Goal: Task Accomplishment & Management: Manage account settings

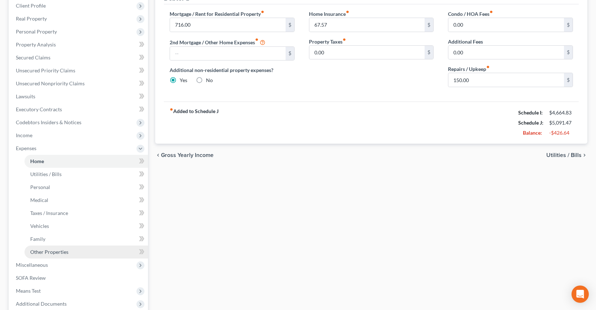
scroll to position [105, 0]
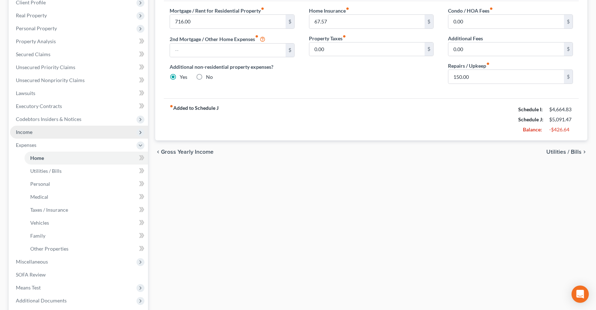
click at [22, 134] on span "Income" at bounding box center [24, 132] width 17 height 6
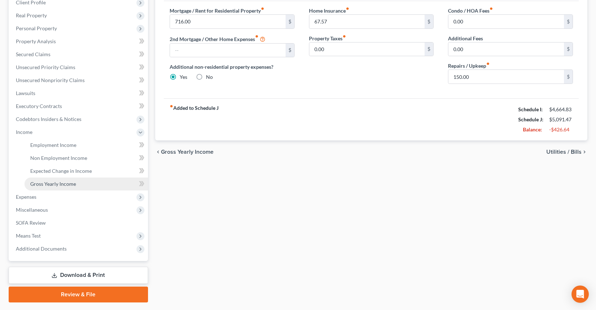
click at [73, 185] on span "Gross Yearly Income" at bounding box center [53, 184] width 46 height 6
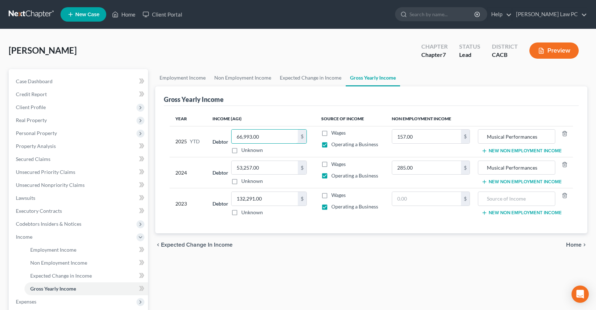
drag, startPoint x: 235, startPoint y: 135, endPoint x: 221, endPoint y: 136, distance: 13.3
click at [221, 136] on div "Debtor 66,993.00 $ Unknown Balance Undetermined 66,993.00 $ Unknown" at bounding box center [261, 141] width 98 height 24
click at [238, 135] on input "66,993.00" at bounding box center [264, 137] width 66 height 14
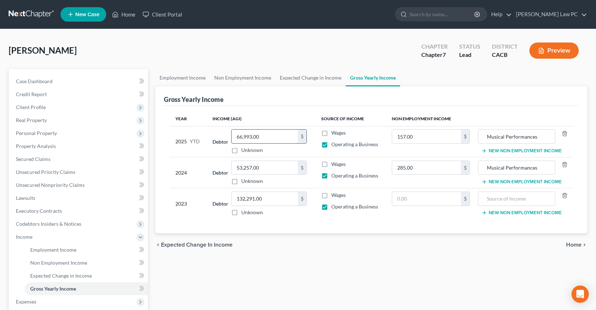
click at [238, 135] on input "66,993.00" at bounding box center [264, 137] width 66 height 14
paste input "$40,545"
type input "40,545"
click at [576, 243] on span "Home" at bounding box center [573, 245] width 15 height 6
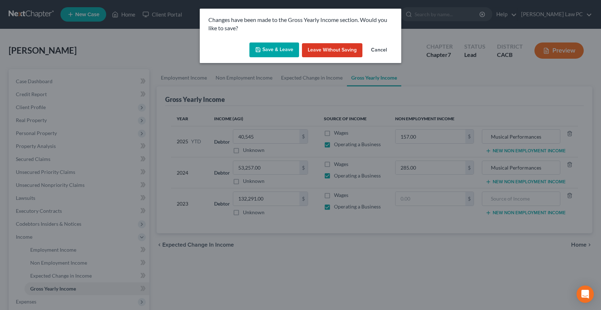
click at [283, 52] on button "Save & Leave" at bounding box center [274, 49] width 50 height 15
